Goal: Transaction & Acquisition: Purchase product/service

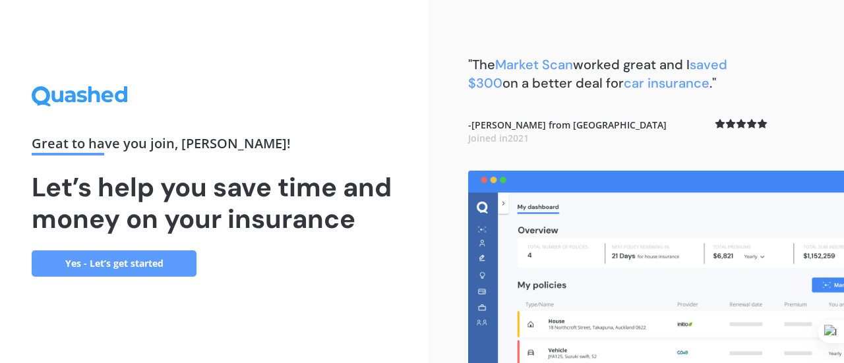
click at [158, 266] on link "Yes - Let’s get started" at bounding box center [114, 264] width 165 height 26
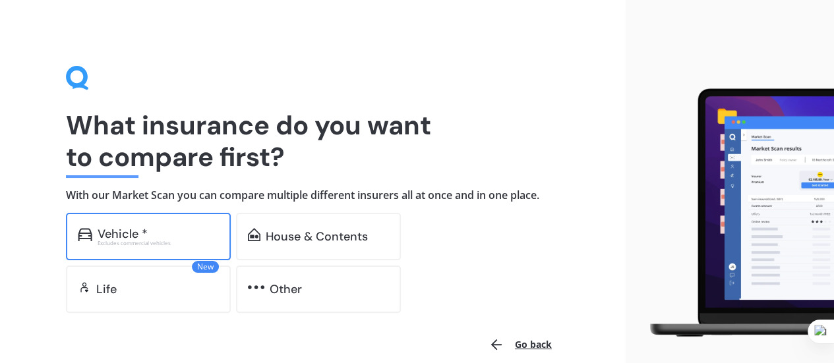
click at [177, 236] on div "Vehicle *" at bounding box center [158, 233] width 121 height 13
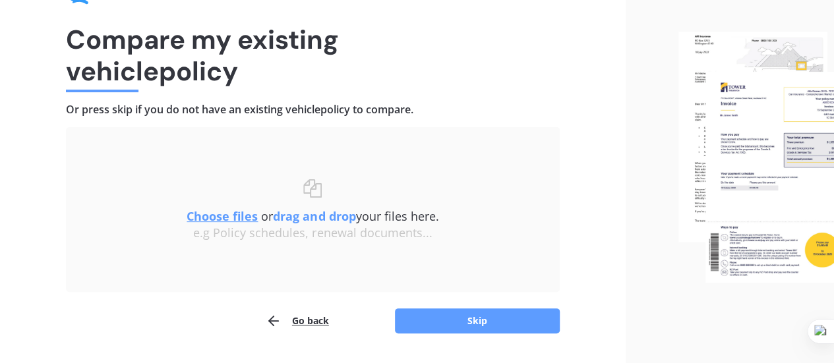
scroll to position [85, 0]
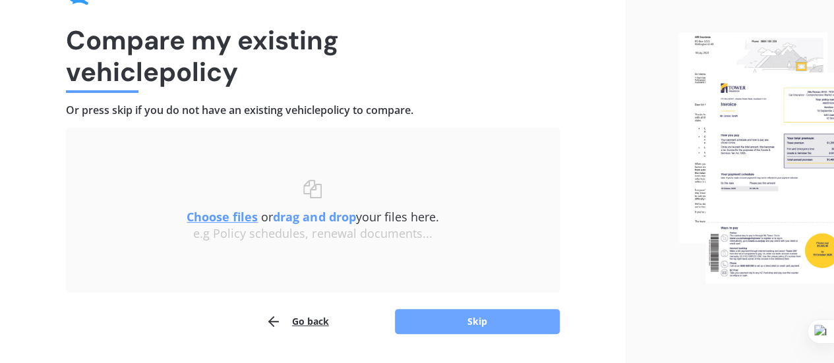
click at [422, 315] on button "Skip" at bounding box center [477, 321] width 165 height 25
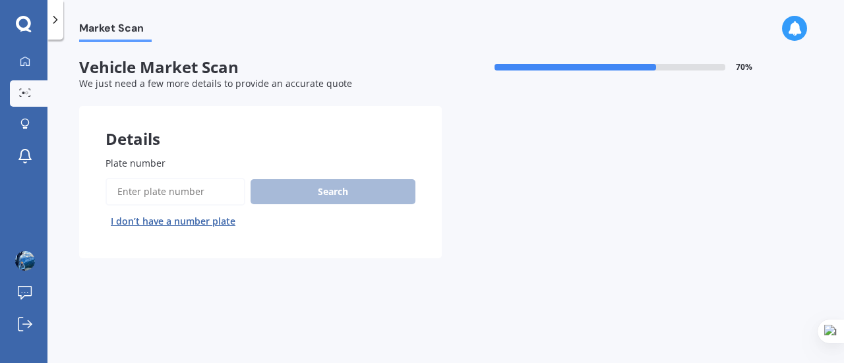
click at [186, 187] on input "Plate number" at bounding box center [175, 192] width 140 height 28
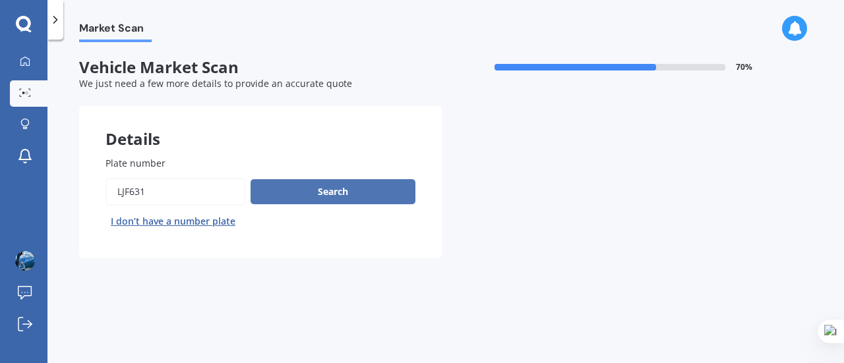
type input "LJF631"
click at [266, 197] on button "Search" at bounding box center [333, 191] width 165 height 25
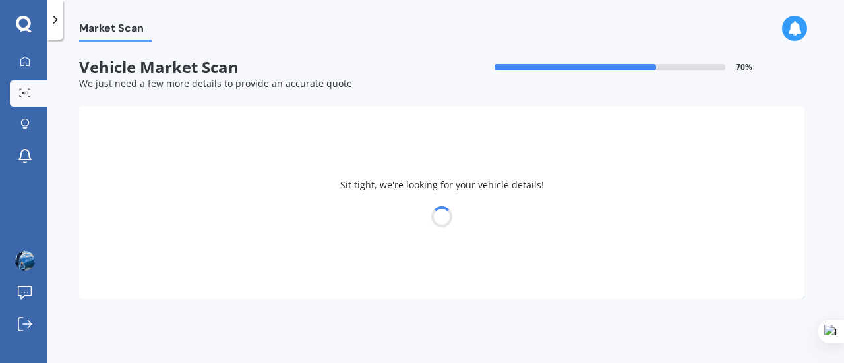
select select "TOYOTA"
select select "AQUA"
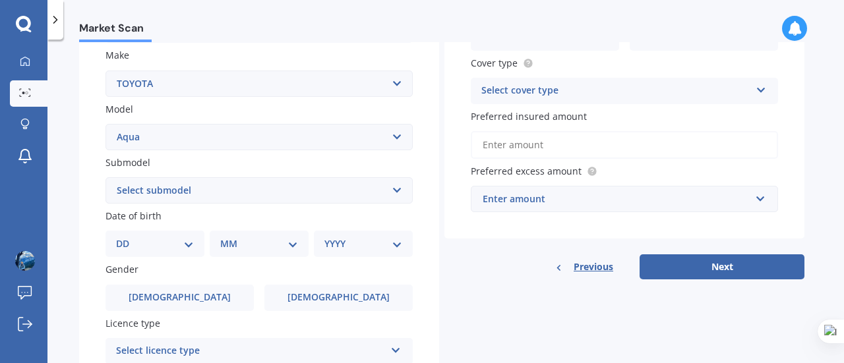
scroll to position [246, 0]
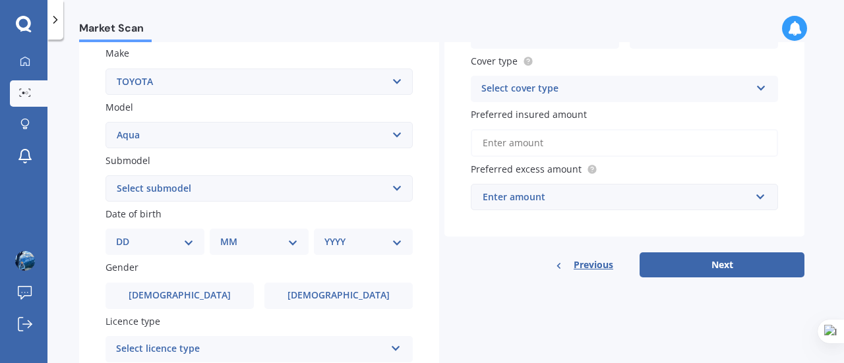
click at [261, 192] on select "Select submodel (All Other) Hatchback Hybrid" at bounding box center [258, 188] width 307 height 26
select select "HATCHBACK"
click at [105, 176] on select "Select submodel (All Other) Hatchback Hybrid" at bounding box center [258, 188] width 307 height 26
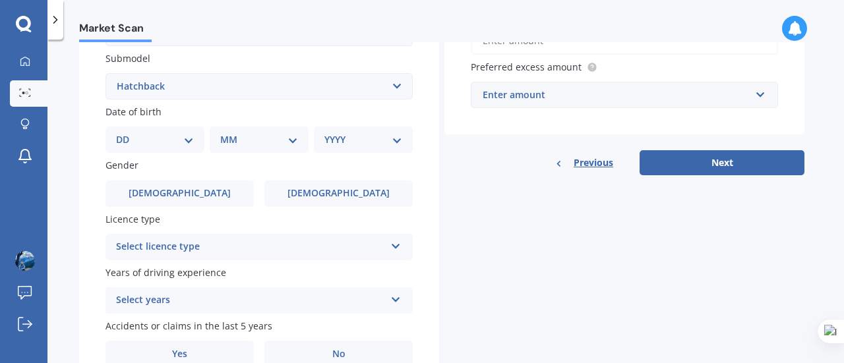
scroll to position [355, 0]
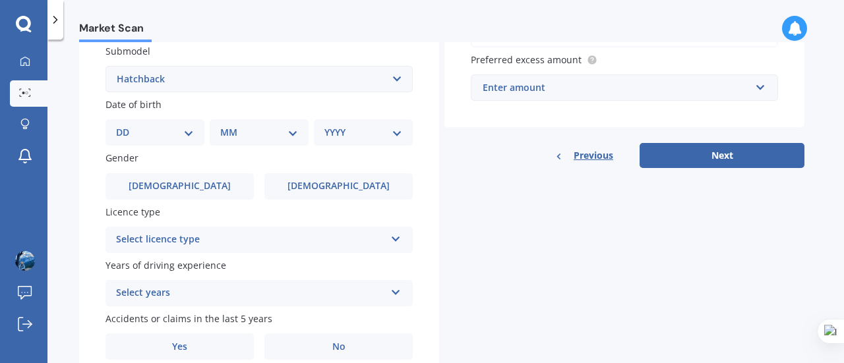
click at [169, 139] on select "DD 01 02 03 04 05 06 07 08 09 10 11 12 13 14 15 16 17 18 19 20 21 22 23 24 25 2…" at bounding box center [155, 132] width 78 height 15
select select "28"
click at [127, 127] on select "DD 01 02 03 04 05 06 07 08 09 10 11 12 13 14 15 16 17 18 19 20 21 22 23 24 25 2…" at bounding box center [155, 132] width 78 height 15
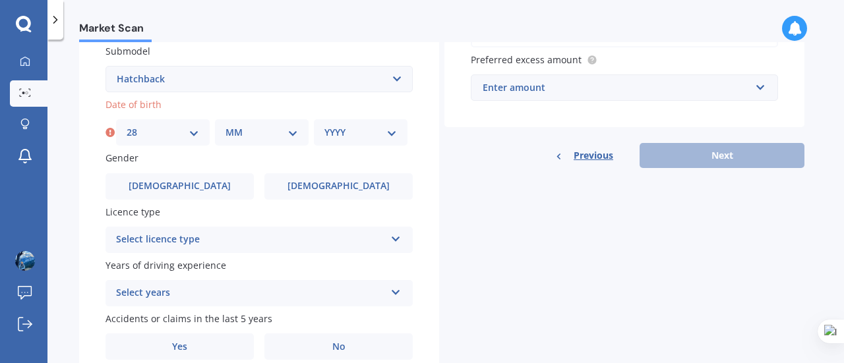
click at [235, 136] on select "MM 01 02 03 04 05 06 07 08 09 10 11 12" at bounding box center [261, 132] width 73 height 15
select select "08"
click at [225, 127] on select "MM 01 02 03 04 05 06 07 08 09 10 11 12" at bounding box center [261, 132] width 73 height 15
click at [351, 125] on div "YYYY 2025 2024 2023 2022 2021 2020 2019 2018 2017 2016 2015 2014 2013 2012 2011…" at bounding box center [361, 132] width 94 height 26
click at [351, 127] on select "YYYY 2025 2024 2023 2022 2021 2020 2019 2018 2017 2016 2015 2014 2013 2012 2011…" at bounding box center [360, 132] width 73 height 15
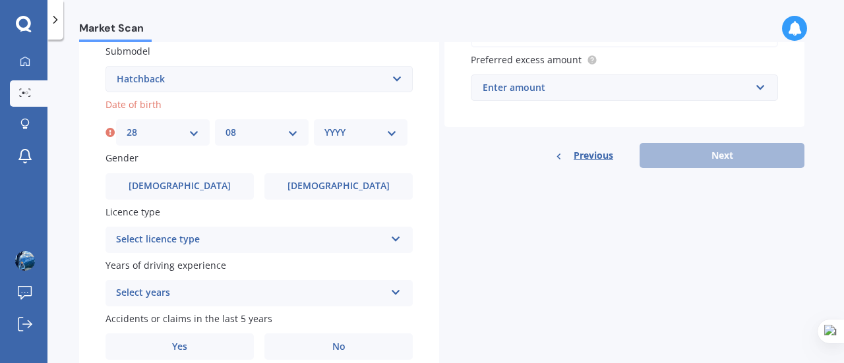
select select "1989"
click at [324, 127] on select "YYYY 2025 2024 2023 2022 2021 2020 2019 2018 2017 2016 2015 2014 2013 2012 2011…" at bounding box center [360, 132] width 73 height 15
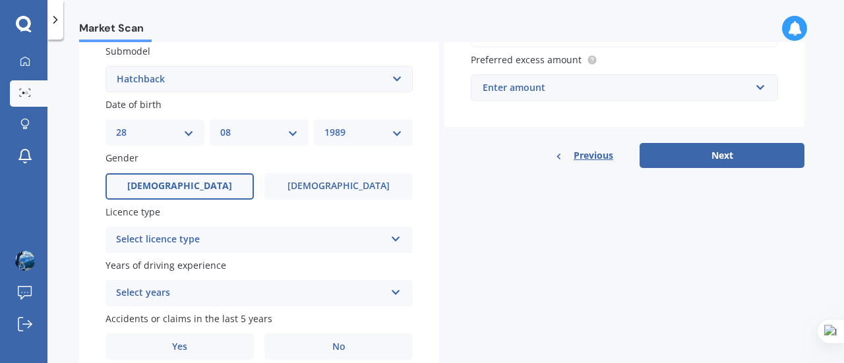
click at [230, 193] on label "[DEMOGRAPHIC_DATA]" at bounding box center [179, 186] width 148 height 26
click at [0, 0] on input "[DEMOGRAPHIC_DATA]" at bounding box center [0, 0] width 0 height 0
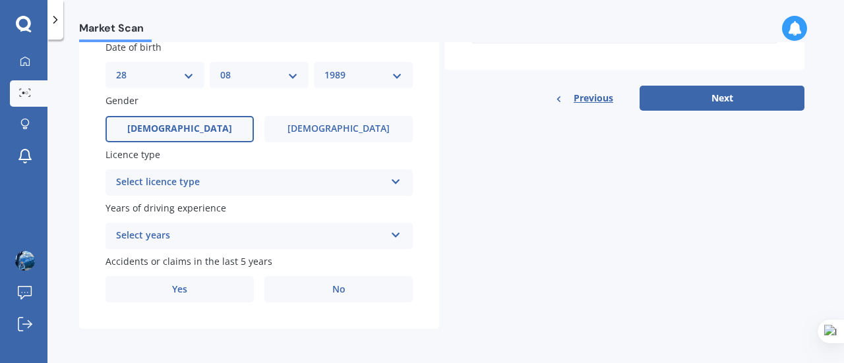
click at [219, 183] on div "Select licence type" at bounding box center [250, 183] width 269 height 16
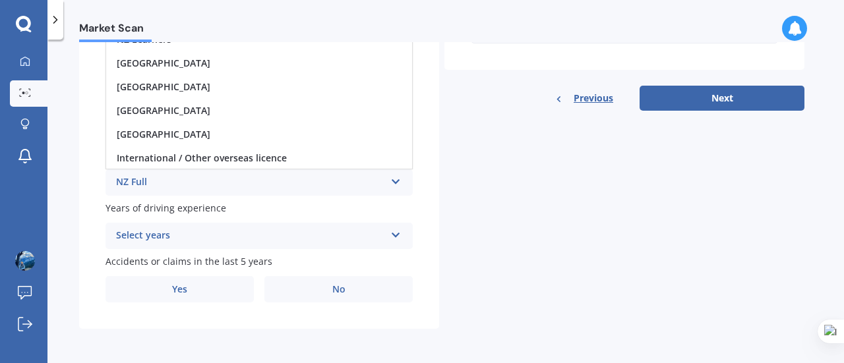
click at [145, 177] on div "NZ Full" at bounding box center [250, 183] width 269 height 16
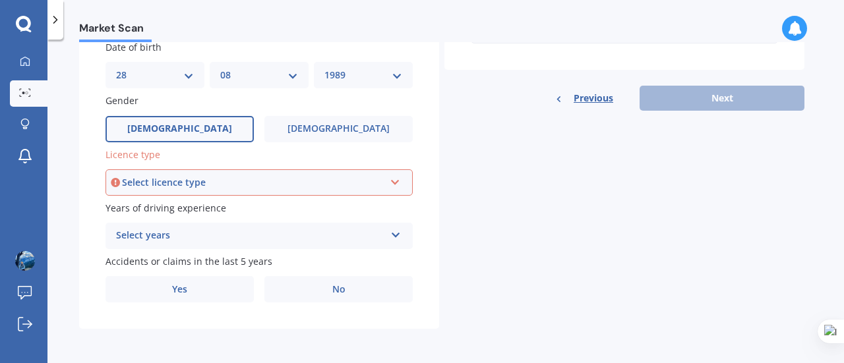
click at [316, 182] on div "Select licence type" at bounding box center [253, 182] width 262 height 15
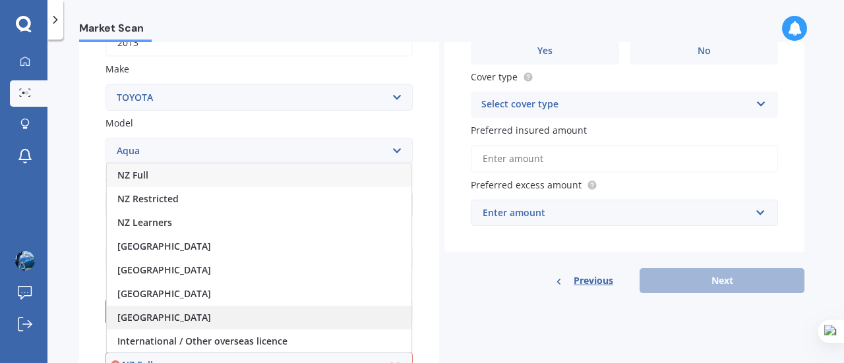
scroll to position [223, 0]
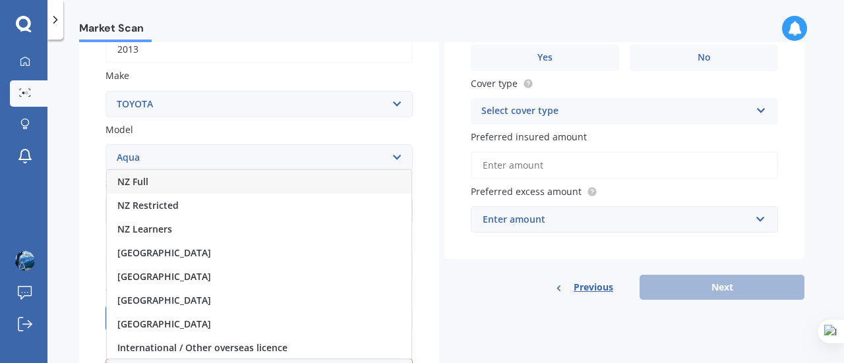
click at [153, 193] on div "NZ Full" at bounding box center [259, 182] width 305 height 24
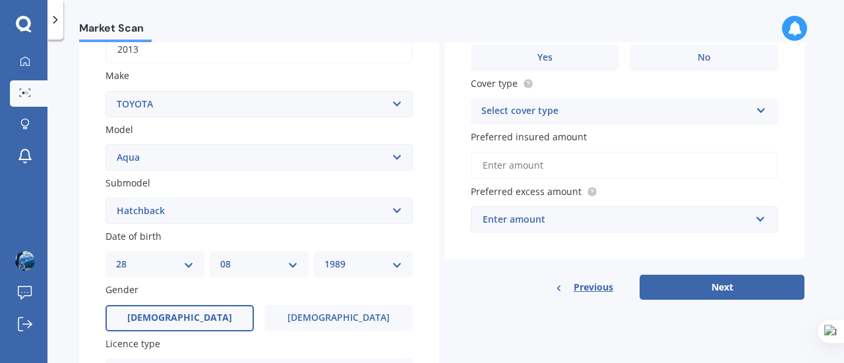
click at [94, 232] on div "Plate number Search I don’t have a number plate Year [DATE] Make Select make AC…" at bounding box center [259, 212] width 360 height 612
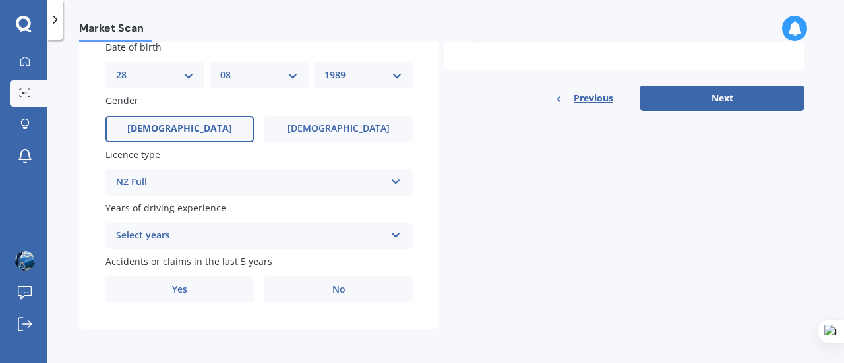
scroll to position [415, 0]
click at [134, 233] on div "Select years" at bounding box center [250, 236] width 269 height 16
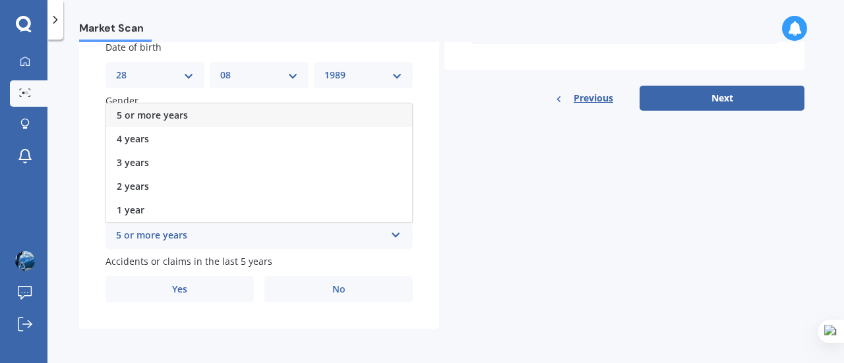
click at [170, 112] on span "5 or more years" at bounding box center [152, 115] width 71 height 13
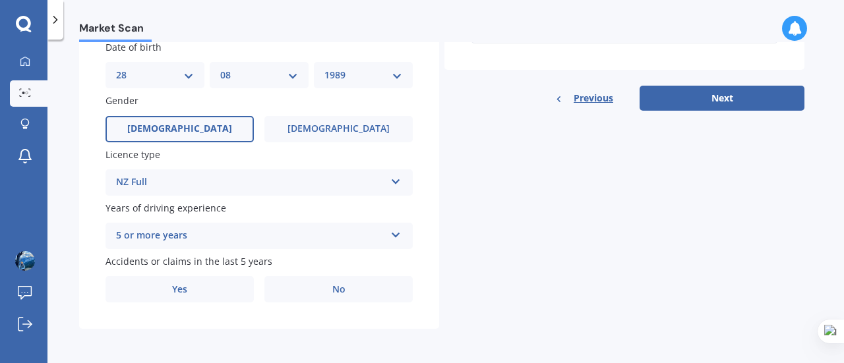
click at [96, 221] on div "Plate number Search I don’t have a number plate Year [DATE] Make Select make AC…" at bounding box center [259, 23] width 360 height 612
click at [185, 287] on span "Yes" at bounding box center [180, 289] width 16 height 11
click at [0, 0] on input "Yes" at bounding box center [0, 0] width 0 height 0
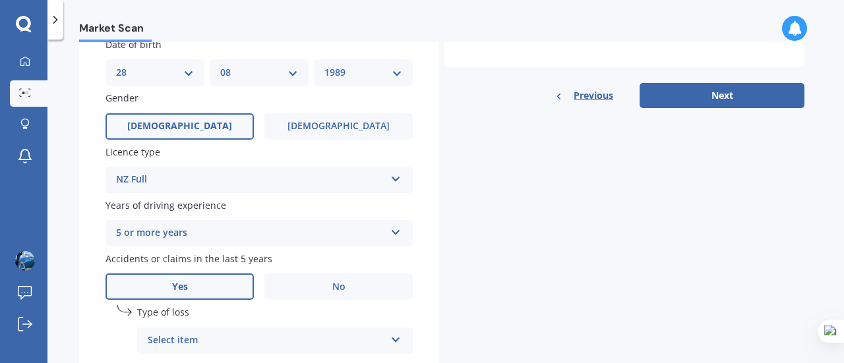
scroll to position [558, 0]
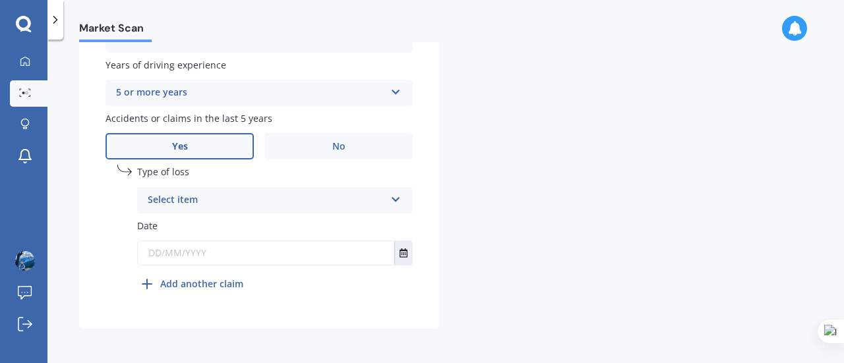
click at [186, 201] on div "Select item" at bounding box center [266, 200] width 237 height 16
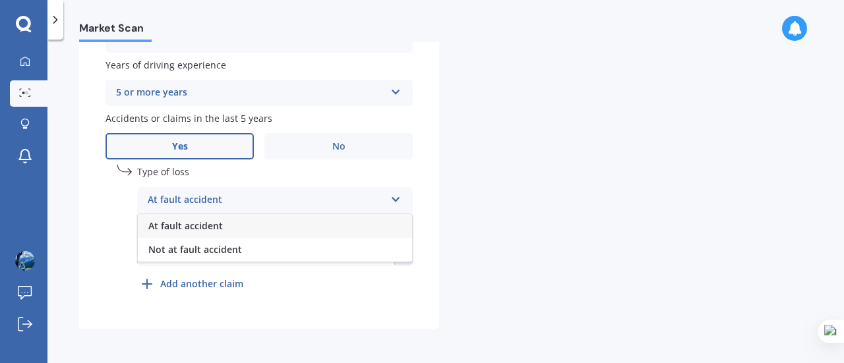
click at [187, 229] on span "At fault accident" at bounding box center [185, 226] width 74 height 13
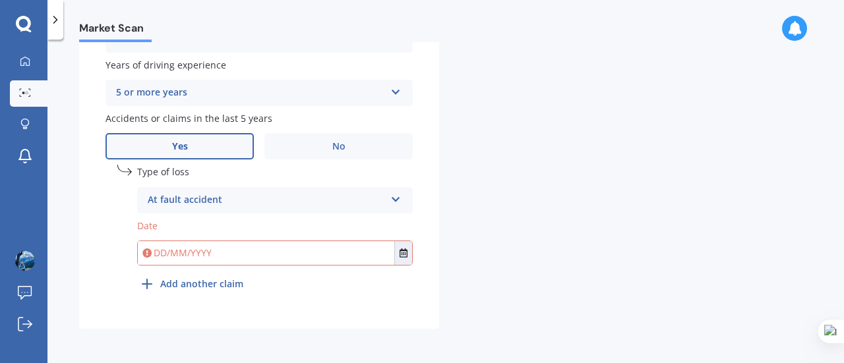
click at [185, 251] on input "text" at bounding box center [266, 253] width 256 height 24
click at [400, 257] on icon "Select date" at bounding box center [403, 253] width 8 height 9
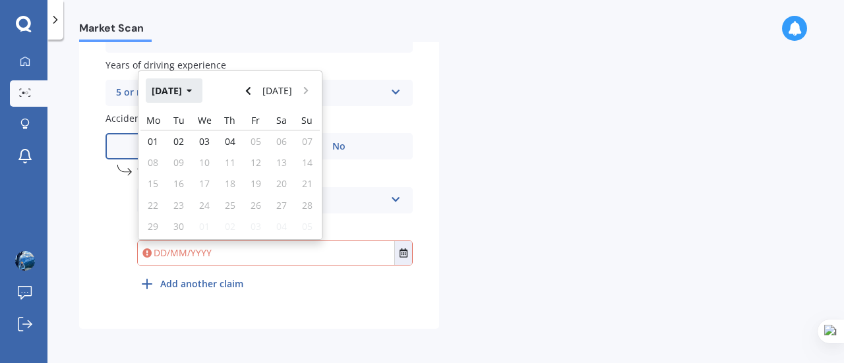
click at [187, 94] on button "[DATE]" at bounding box center [174, 90] width 57 height 24
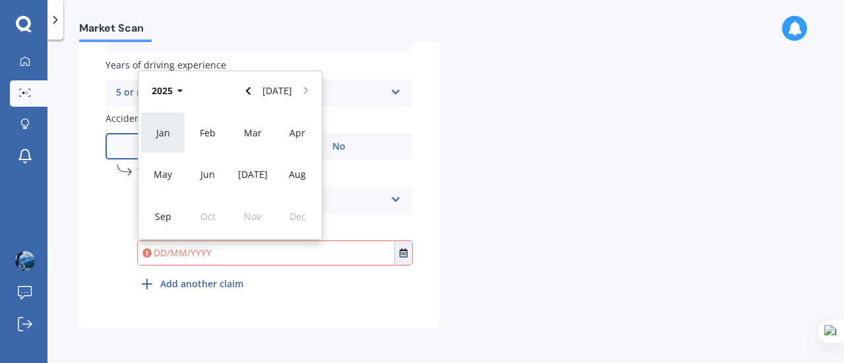
click at [167, 129] on span "Jan" at bounding box center [163, 133] width 14 height 13
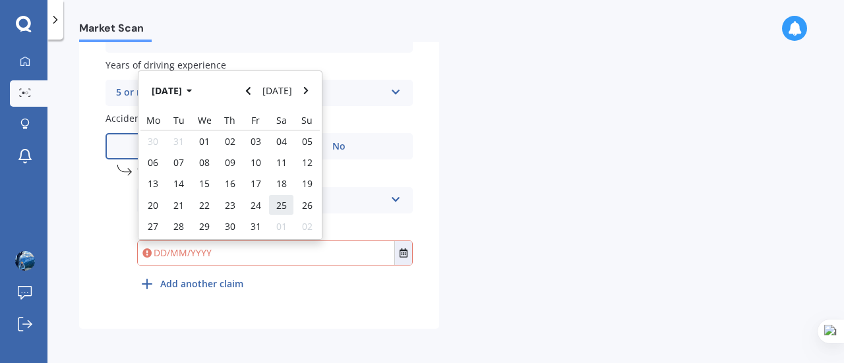
click at [280, 204] on span "25" at bounding box center [281, 205] width 11 height 13
type input "[DATE]"
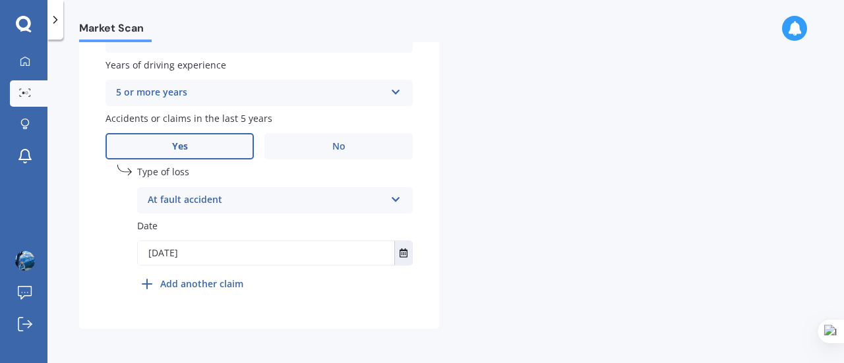
click at [107, 185] on div "undefined 1 Type of loss At fault accident At fault accident Not at fault accid…" at bounding box center [258, 233] width 307 height 137
click at [119, 219] on div "undefined 1 Type of loss At fault accident At fault accident Not at fault accid…" at bounding box center [258, 233] width 307 height 137
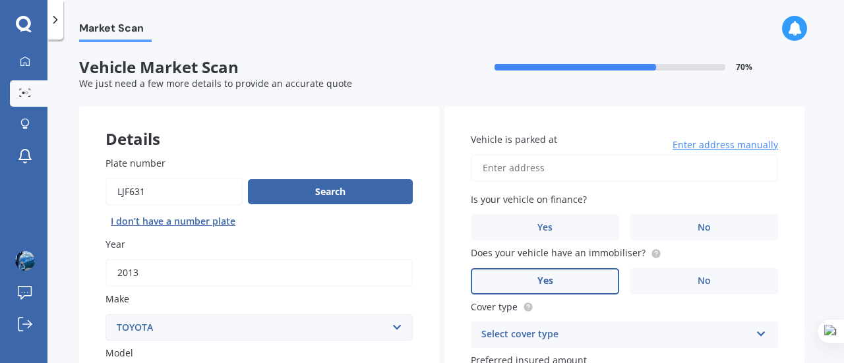
scroll to position [1, 0]
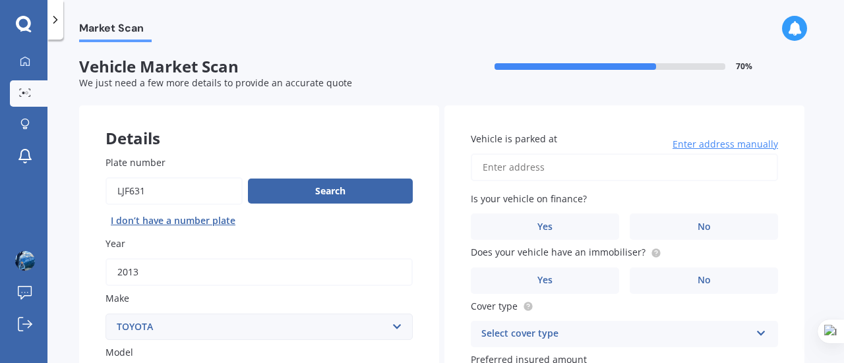
click at [531, 163] on input "Vehicle is parked at" at bounding box center [624, 168] width 307 height 28
type input "[STREET_ADDRESS]"
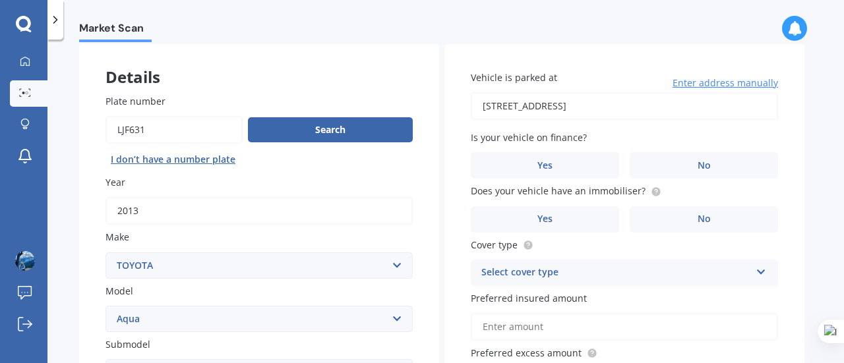
scroll to position [63, 0]
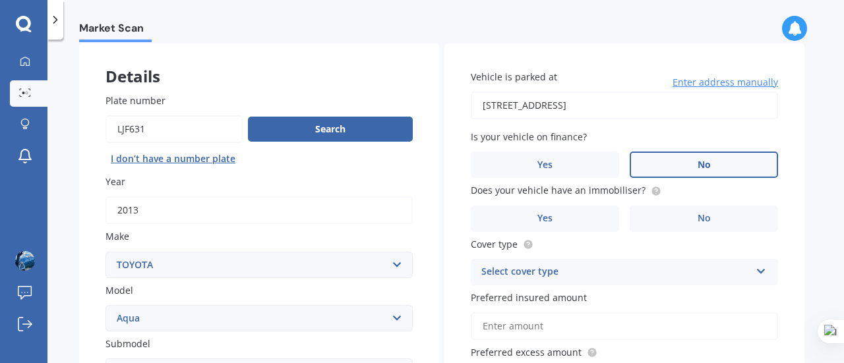
click at [645, 165] on label "No" at bounding box center [704, 165] width 148 height 26
click at [0, 0] on input "No" at bounding box center [0, 0] width 0 height 0
click at [645, 216] on label "No" at bounding box center [704, 219] width 148 height 26
click at [0, 0] on input "No" at bounding box center [0, 0] width 0 height 0
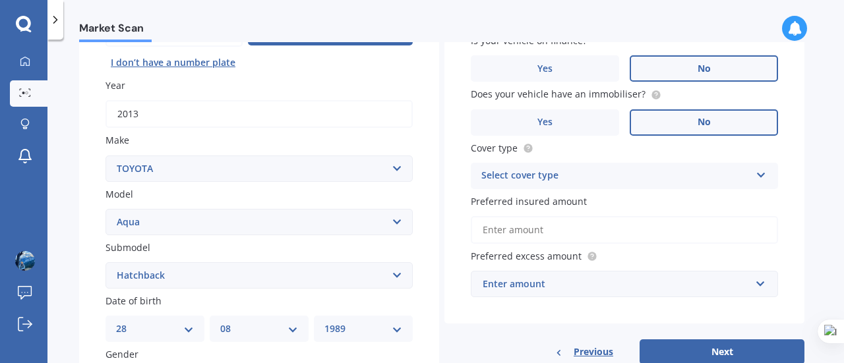
scroll to position [161, 0]
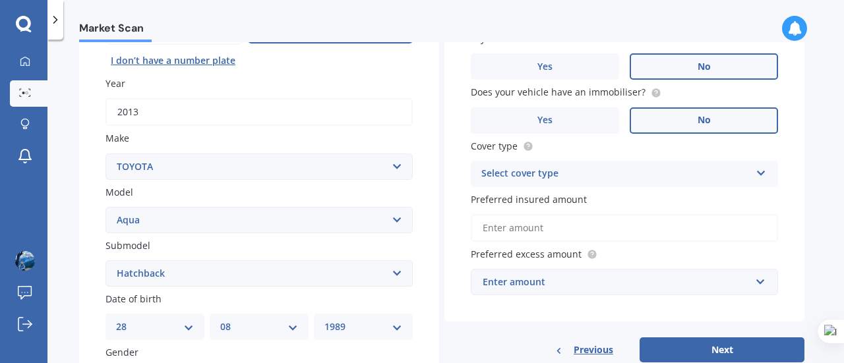
click at [588, 169] on div "Select cover type" at bounding box center [615, 174] width 269 height 16
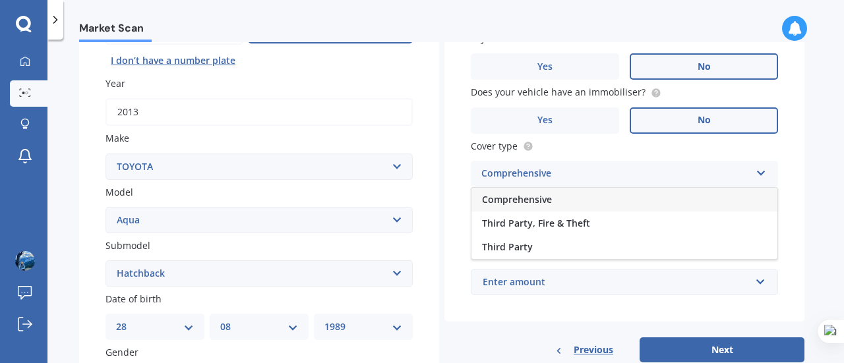
click at [543, 201] on span "Comprehensive" at bounding box center [517, 199] width 70 height 13
click at [549, 226] on input "Preferred insured amount" at bounding box center [624, 228] width 307 height 28
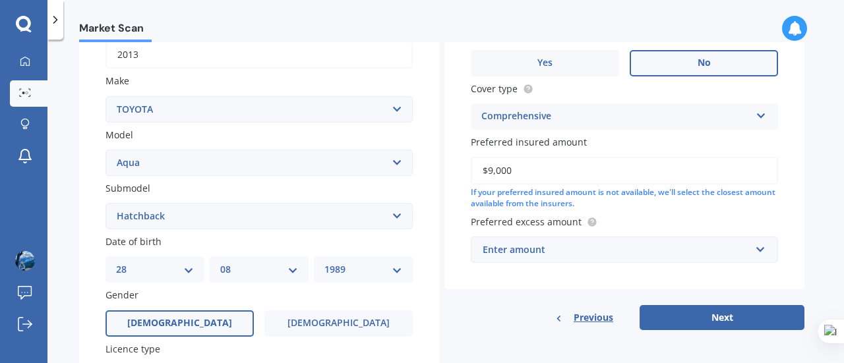
scroll to position [220, 0]
type input "$9,000"
click at [545, 255] on div "Enter amount" at bounding box center [617, 248] width 268 height 15
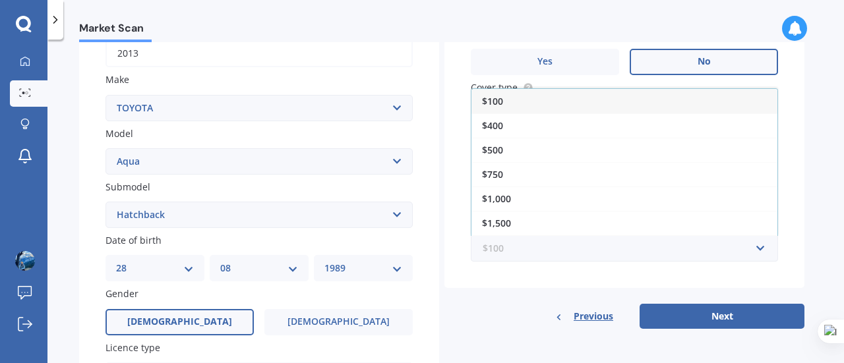
click at [545, 255] on input "text" at bounding box center [619, 248] width 295 height 25
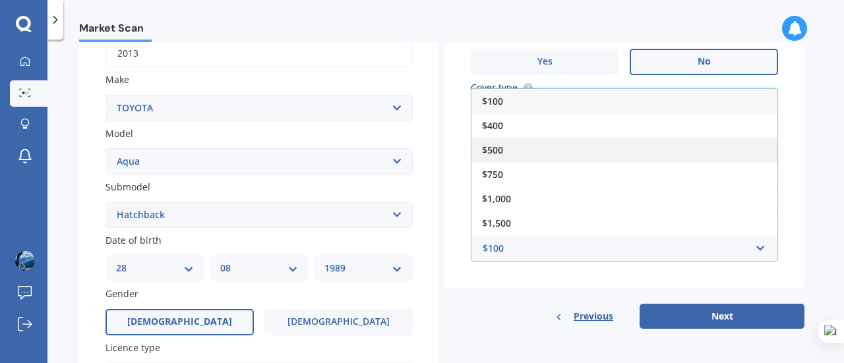
click at [504, 146] on div "$500" at bounding box center [624, 150] width 306 height 24
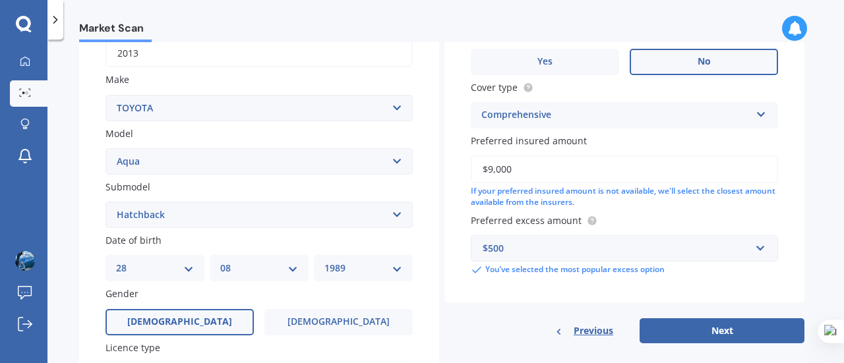
click at [510, 316] on div "Vehicle is parked at [STREET_ADDRESS] Enter address manually Is your vehicle on…" at bounding box center [624, 115] width 360 height 457
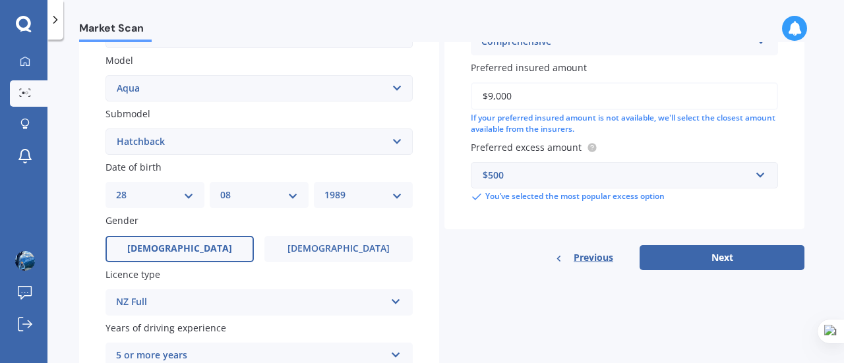
scroll to position [294, 0]
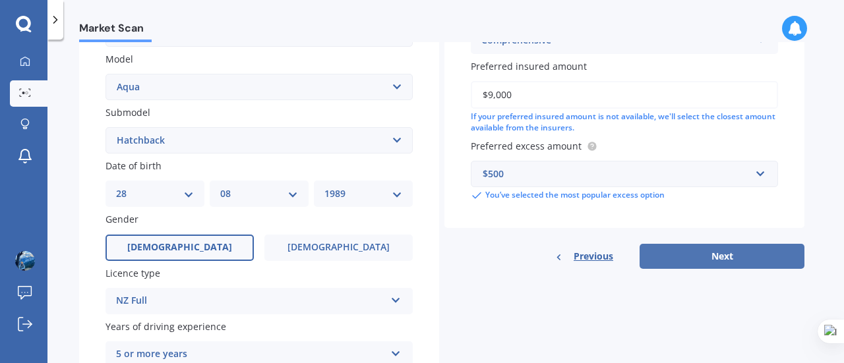
click at [659, 251] on button "Next" at bounding box center [721, 256] width 165 height 25
select select "28"
select select "08"
select select "1989"
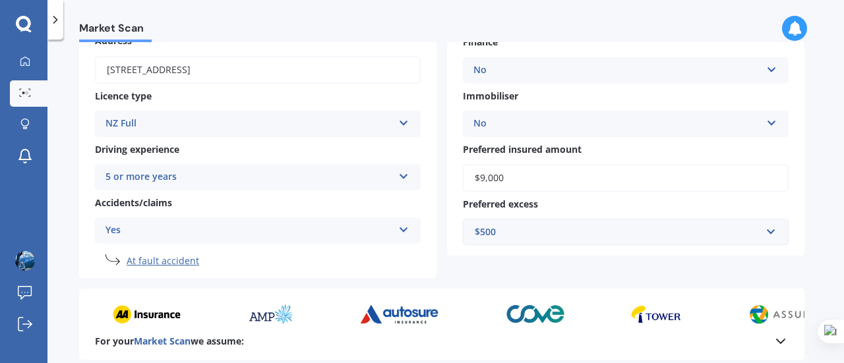
scroll to position [341, 0]
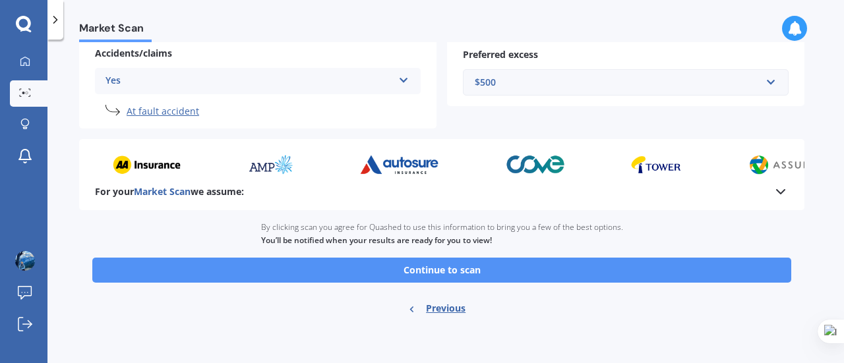
click at [405, 272] on button "Continue to scan" at bounding box center [441, 270] width 699 height 25
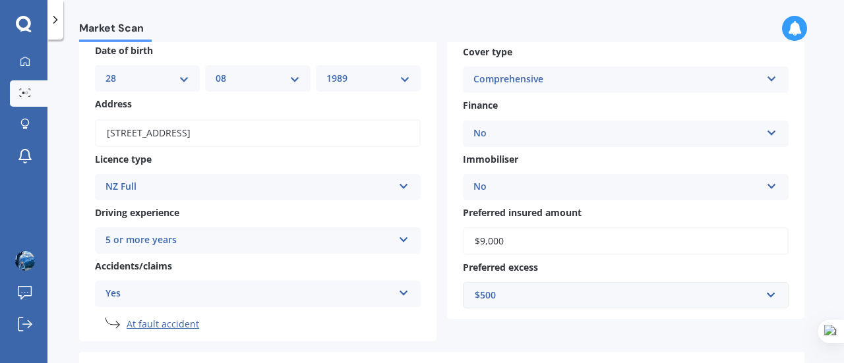
scroll to position [125, 0]
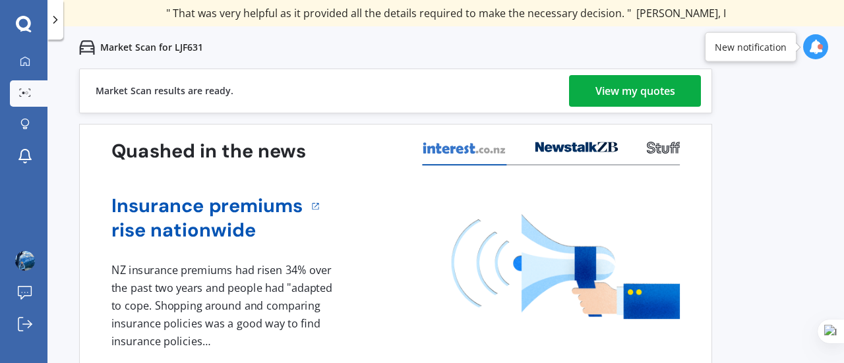
click at [597, 90] on div "View my quotes" at bounding box center [635, 91] width 80 height 32
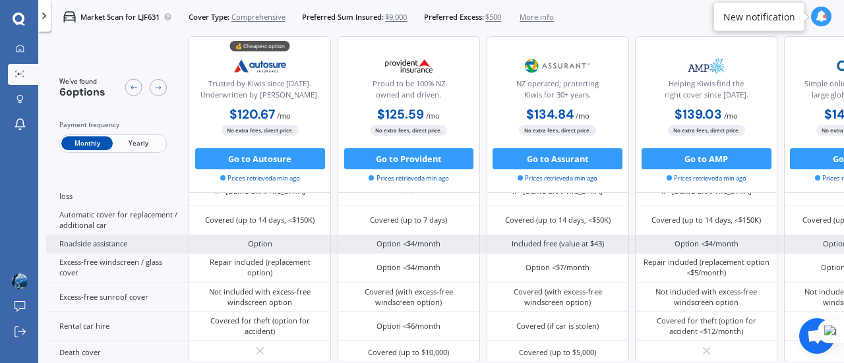
scroll to position [415, 0]
click at [243, 243] on div "Option" at bounding box center [260, 244] width 142 height 18
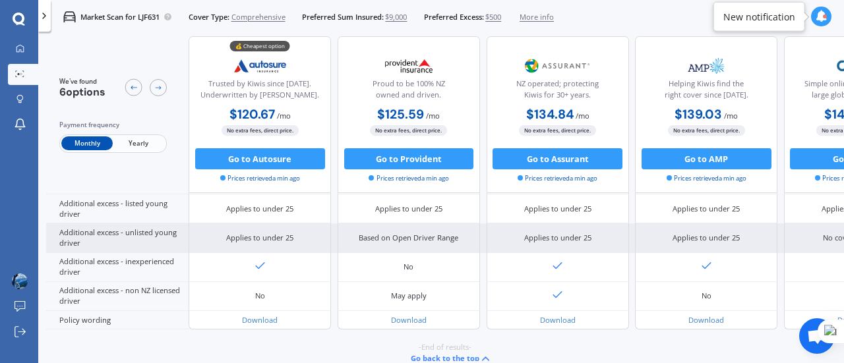
scroll to position [677, 0]
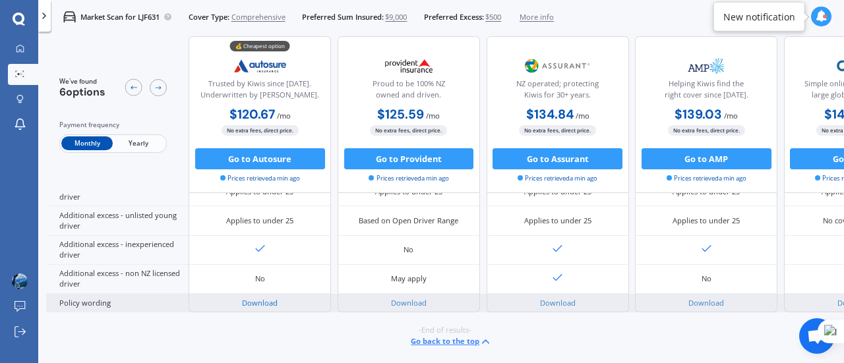
click at [261, 299] on link "Download" at bounding box center [260, 303] width 36 height 10
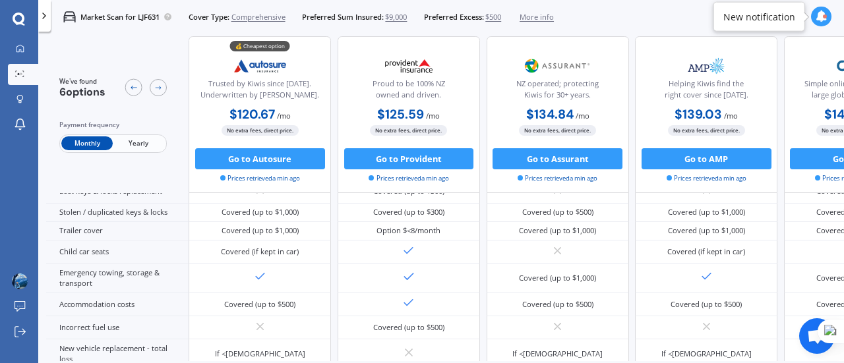
scroll to position [0, 0]
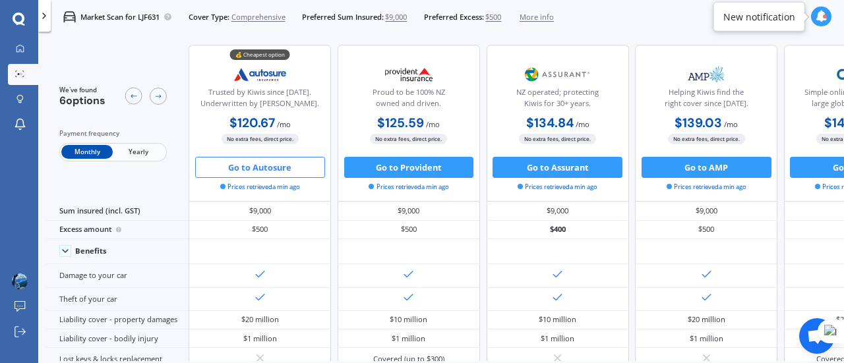
click at [257, 167] on button "Go to Autosure" at bounding box center [260, 167] width 130 height 21
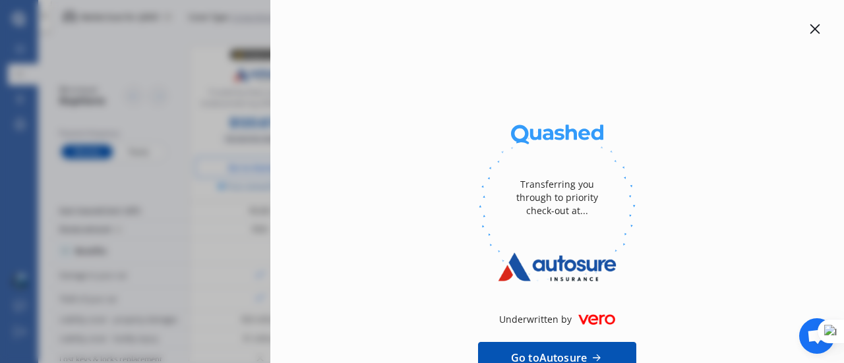
click at [810, 26] on icon at bounding box center [815, 29] width 11 height 11
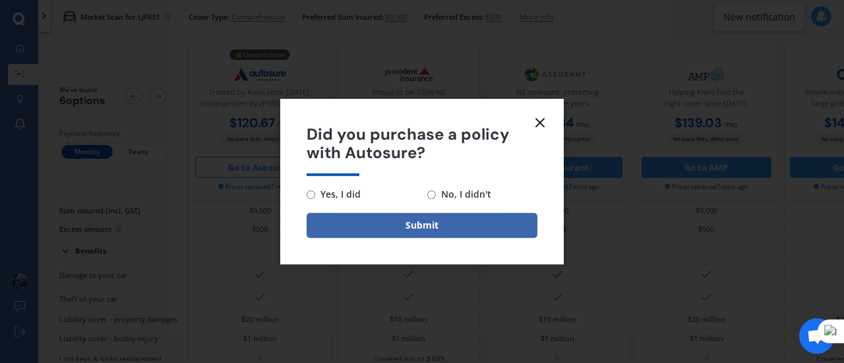
click at [543, 122] on icon at bounding box center [540, 123] width 16 height 16
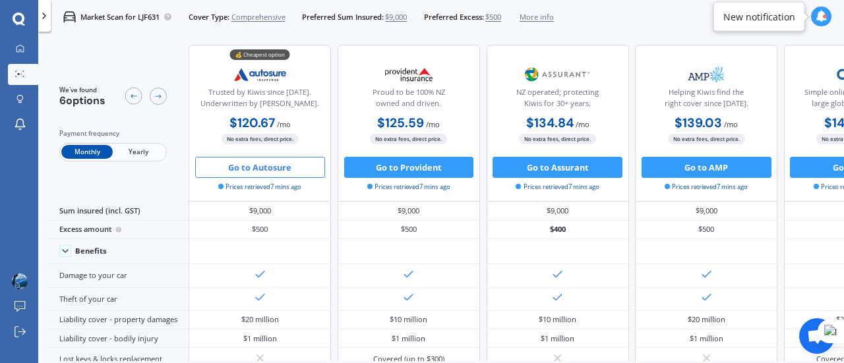
click at [531, 45] on div "NZ operated; protecting Kiwis for 30+ years. $134.84 / mo $1,618.08 / yr $134.8…" at bounding box center [558, 123] width 142 height 157
